Goal: Task Accomplishment & Management: Complete application form

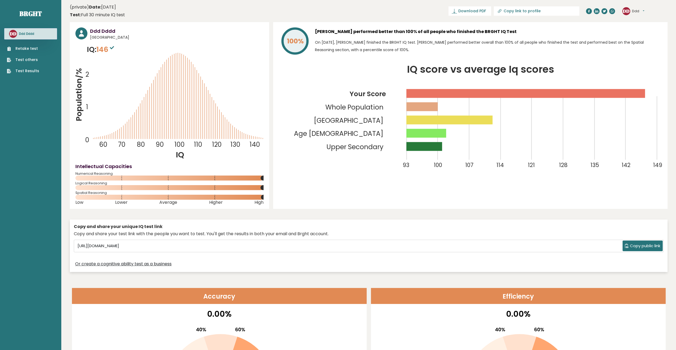
click at [28, 50] on link "Retake test" at bounding box center [23, 49] width 32 height 6
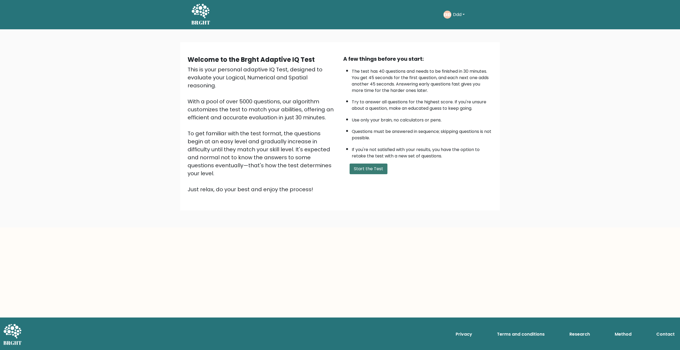
click at [376, 169] on button "Start the Test" at bounding box center [369, 169] width 38 height 11
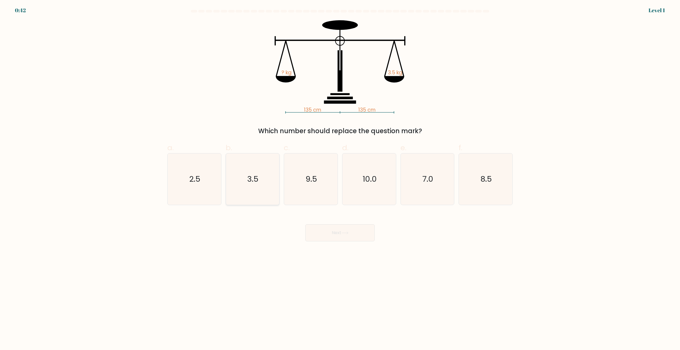
click at [272, 171] on icon "3.5" at bounding box center [252, 179] width 51 height 51
click at [340, 175] on input "b. 3.5" at bounding box center [340, 176] width 0 height 3
radio input "true"
click at [326, 226] on button "Next" at bounding box center [339, 232] width 69 height 17
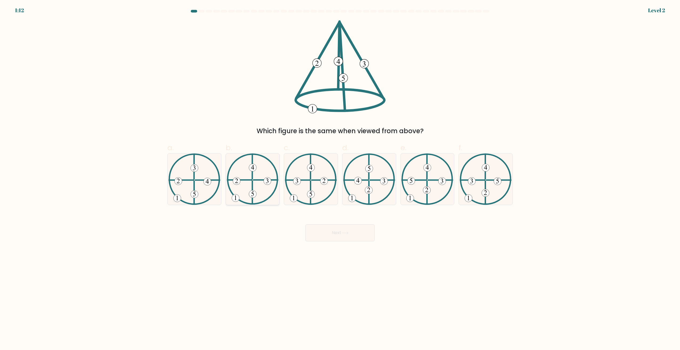
click at [260, 199] on icon at bounding box center [253, 179] width 52 height 51
click at [340, 179] on input "b." at bounding box center [340, 176] width 0 height 3
radio input "true"
click at [327, 231] on button "Next" at bounding box center [339, 232] width 69 height 17
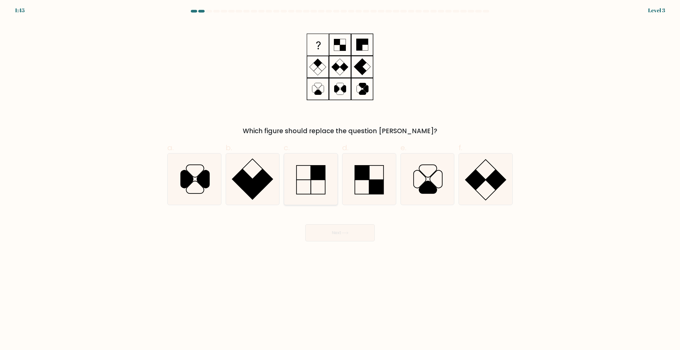
click at [310, 186] on icon at bounding box center [310, 179] width 51 height 51
click at [340, 179] on input "c." at bounding box center [340, 176] width 0 height 3
radio input "true"
click at [332, 234] on button "Next" at bounding box center [339, 232] width 69 height 17
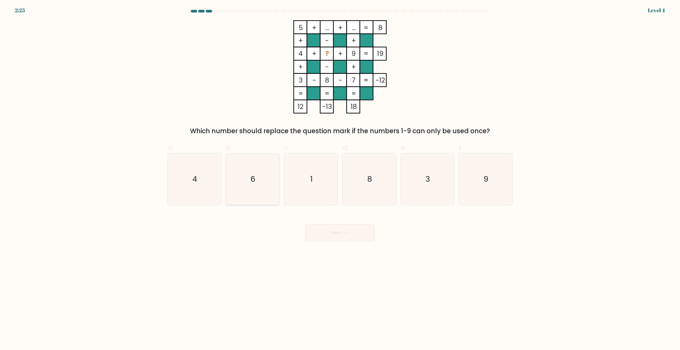
click at [272, 171] on icon "6" at bounding box center [252, 179] width 51 height 51
click at [340, 175] on input "b. 6" at bounding box center [340, 176] width 0 height 3
radio input "true"
click at [344, 234] on icon at bounding box center [344, 233] width 7 height 3
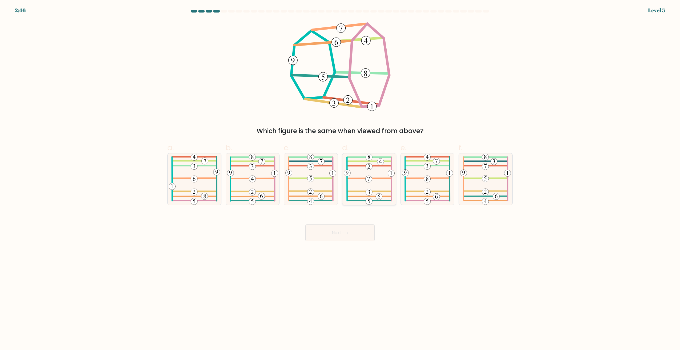
click at [388, 188] on icon at bounding box center [369, 179] width 51 height 51
click at [340, 179] on input "d." at bounding box center [340, 176] width 0 height 3
radio input "true"
click at [338, 237] on button "Next" at bounding box center [339, 232] width 69 height 17
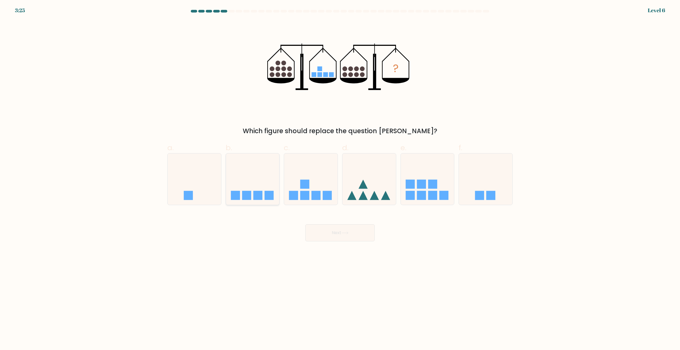
click at [243, 180] on icon at bounding box center [253, 179] width 54 height 44
click at [340, 179] on input "b." at bounding box center [340, 176] width 0 height 3
radio input "true"
click at [329, 238] on button "Next" at bounding box center [339, 232] width 69 height 17
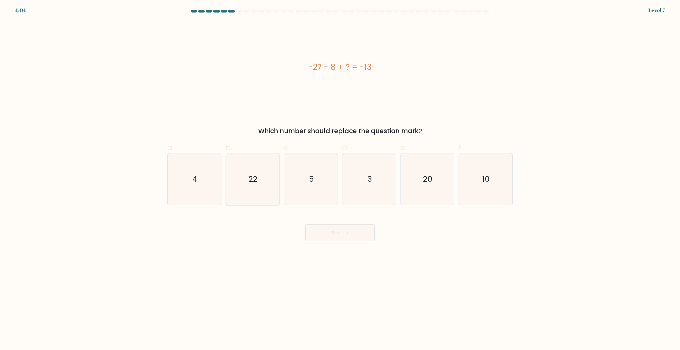
click at [253, 187] on icon "22" at bounding box center [252, 179] width 51 height 51
click at [340, 179] on input "b. 22" at bounding box center [340, 176] width 0 height 3
radio input "true"
click at [338, 235] on button "Next" at bounding box center [339, 232] width 69 height 17
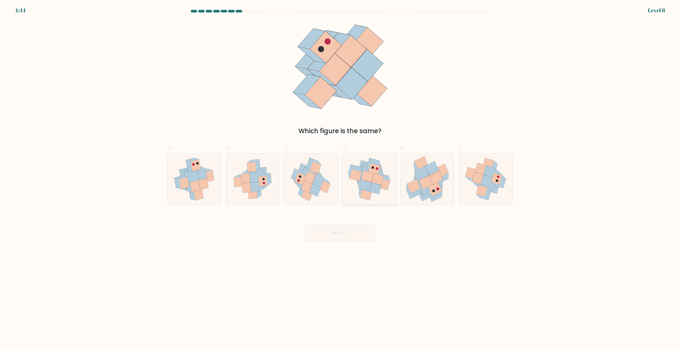
click at [374, 178] on icon at bounding box center [378, 179] width 12 height 11
click at [340, 178] on input "d." at bounding box center [340, 176] width 0 height 3
radio input "true"
click at [344, 235] on button "Next" at bounding box center [339, 232] width 69 height 17
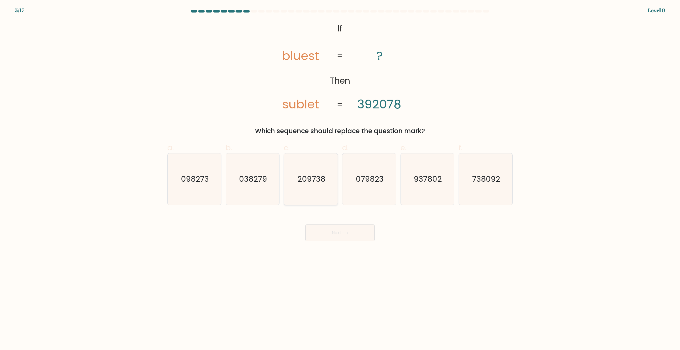
click at [309, 161] on icon "209738" at bounding box center [310, 179] width 51 height 51
click at [340, 175] on input "c. 209738" at bounding box center [340, 176] width 0 height 3
radio input "true"
click at [330, 226] on button "Next" at bounding box center [339, 232] width 69 height 17
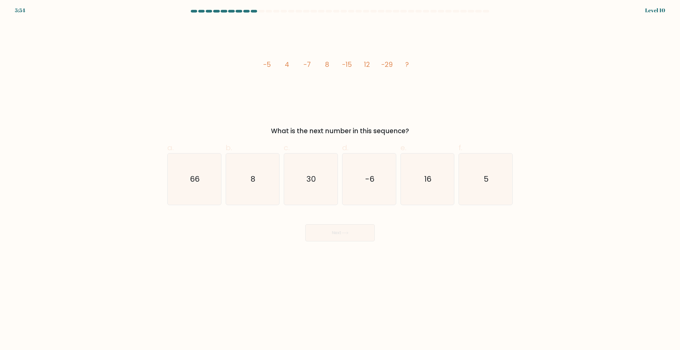
drag, startPoint x: 420, startPoint y: 177, endPoint x: 336, endPoint y: 232, distance: 100.4
click at [420, 177] on icon "16" at bounding box center [427, 179] width 51 height 51
click at [340, 177] on input "e. 16" at bounding box center [340, 176] width 0 height 3
radio input "true"
click at [331, 235] on button "Next" at bounding box center [339, 232] width 69 height 17
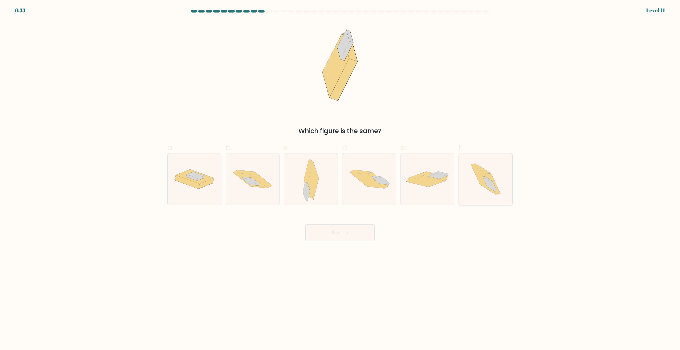
click at [504, 184] on icon at bounding box center [486, 179] width 46 height 51
click at [340, 179] on input "f." at bounding box center [340, 176] width 0 height 3
radio input "true"
click at [316, 235] on button "Next" at bounding box center [339, 232] width 69 height 17
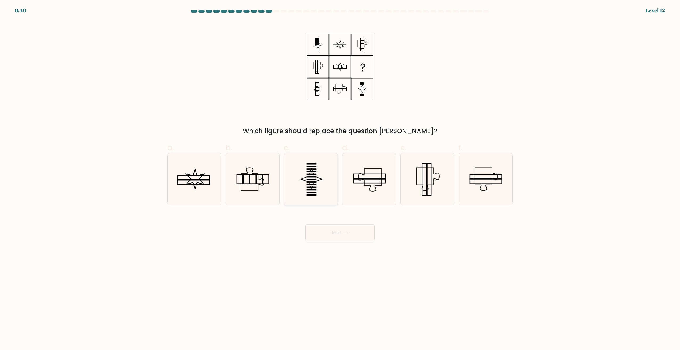
click at [319, 170] on icon at bounding box center [310, 179] width 51 height 51
click at [340, 175] on input "c." at bounding box center [340, 176] width 0 height 3
radio input "true"
click at [330, 232] on button "Next" at bounding box center [339, 232] width 69 height 17
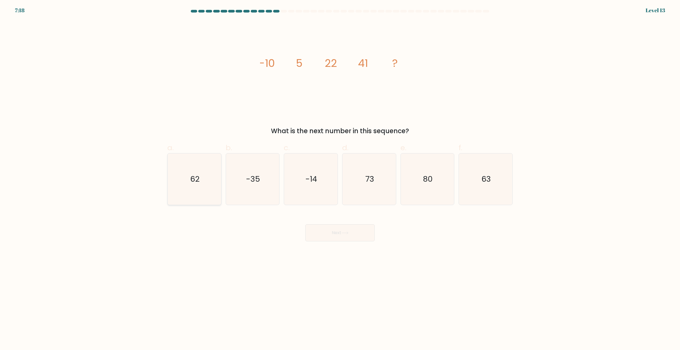
click at [204, 180] on icon "62" at bounding box center [194, 179] width 51 height 51
click at [340, 179] on input "a. 62" at bounding box center [340, 176] width 0 height 3
radio input "true"
click at [322, 231] on button "Next" at bounding box center [339, 232] width 69 height 17
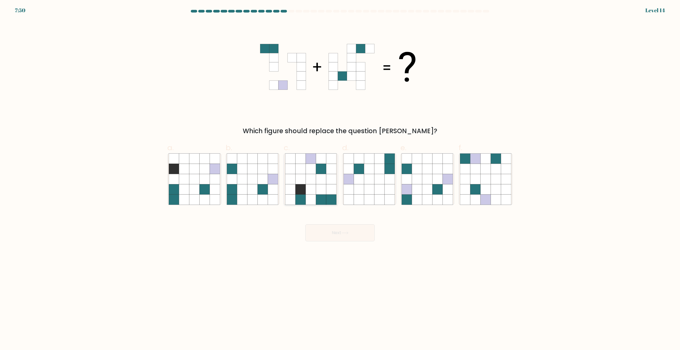
click at [317, 196] on icon at bounding box center [321, 200] width 10 height 10
click at [340, 179] on input "c." at bounding box center [340, 176] width 0 height 3
radio input "true"
click at [328, 244] on body "7:50 Level 14" at bounding box center [340, 175] width 680 height 350
click at [328, 235] on button "Next" at bounding box center [339, 232] width 69 height 17
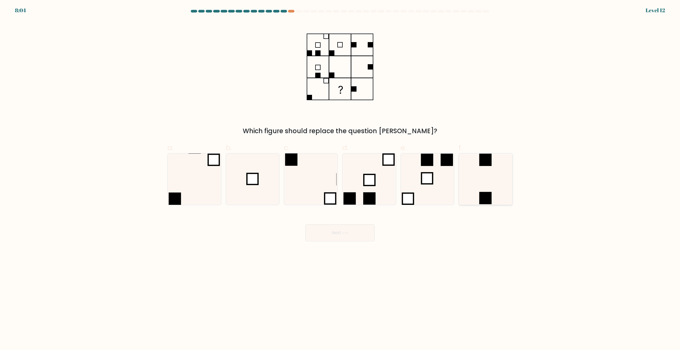
click at [499, 175] on icon at bounding box center [485, 179] width 51 height 51
click at [340, 175] on input "f." at bounding box center [340, 176] width 0 height 3
radio input "true"
click at [336, 233] on button "Next" at bounding box center [339, 232] width 69 height 17
